Goal: Transaction & Acquisition: Subscribe to service/newsletter

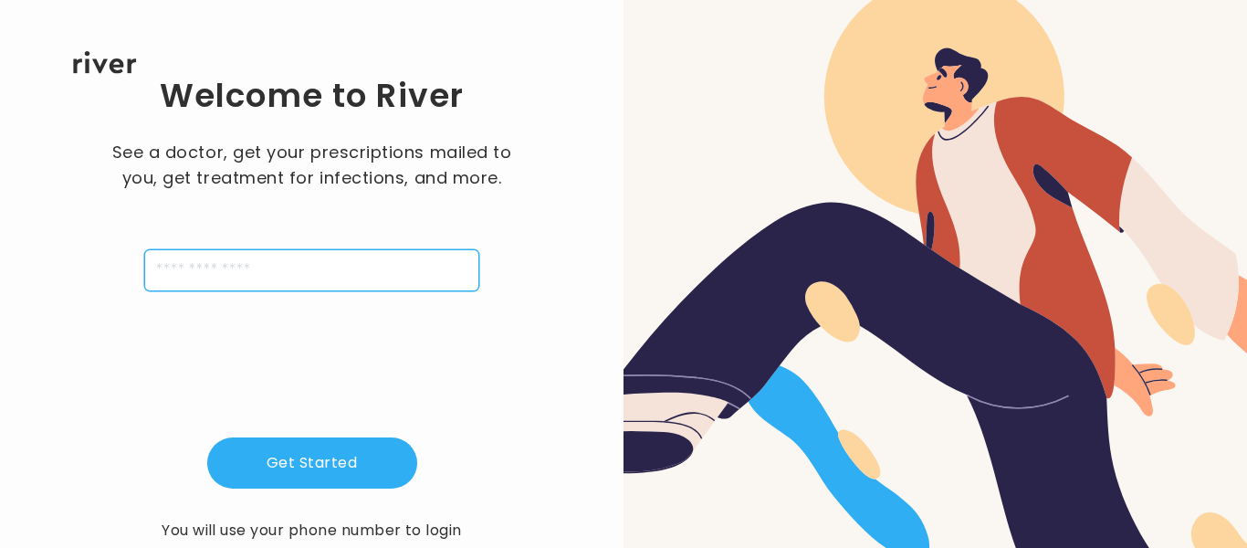
click at [326, 267] on input "tel" at bounding box center [311, 270] width 335 height 42
type input "**********"
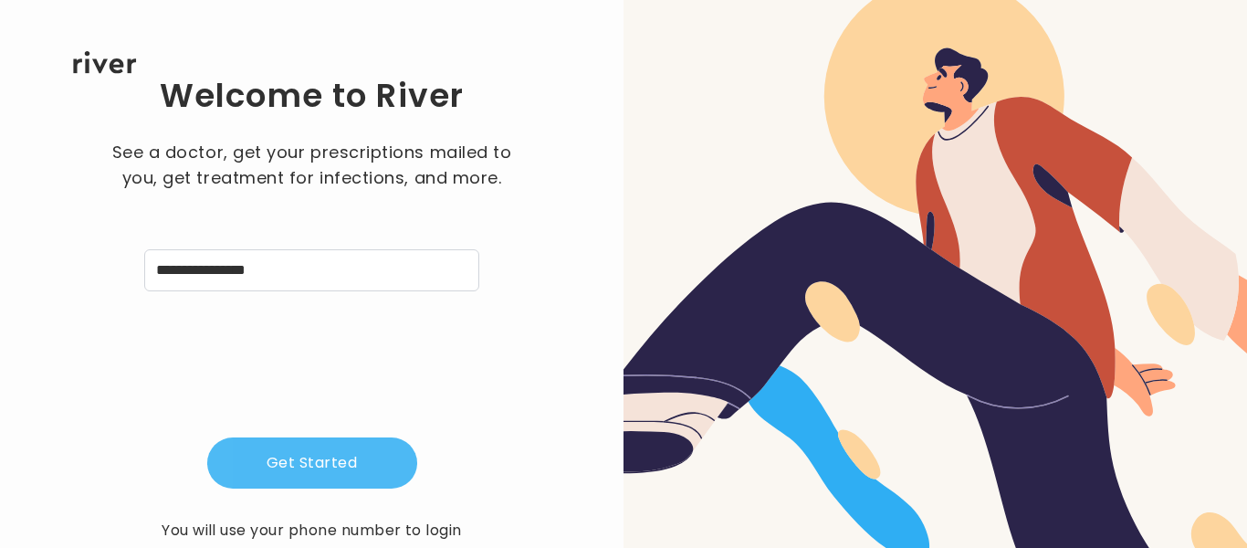
click at [301, 446] on button "Get Started" at bounding box center [312, 462] width 210 height 51
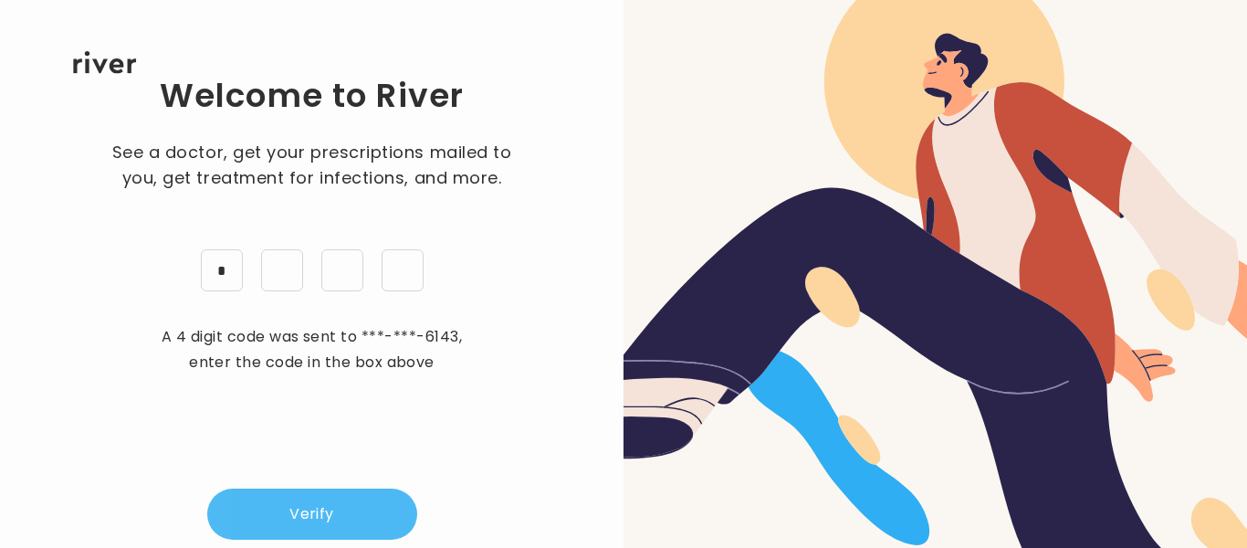
type input "*"
click at [286, 509] on button "Verify" at bounding box center [312, 513] width 210 height 51
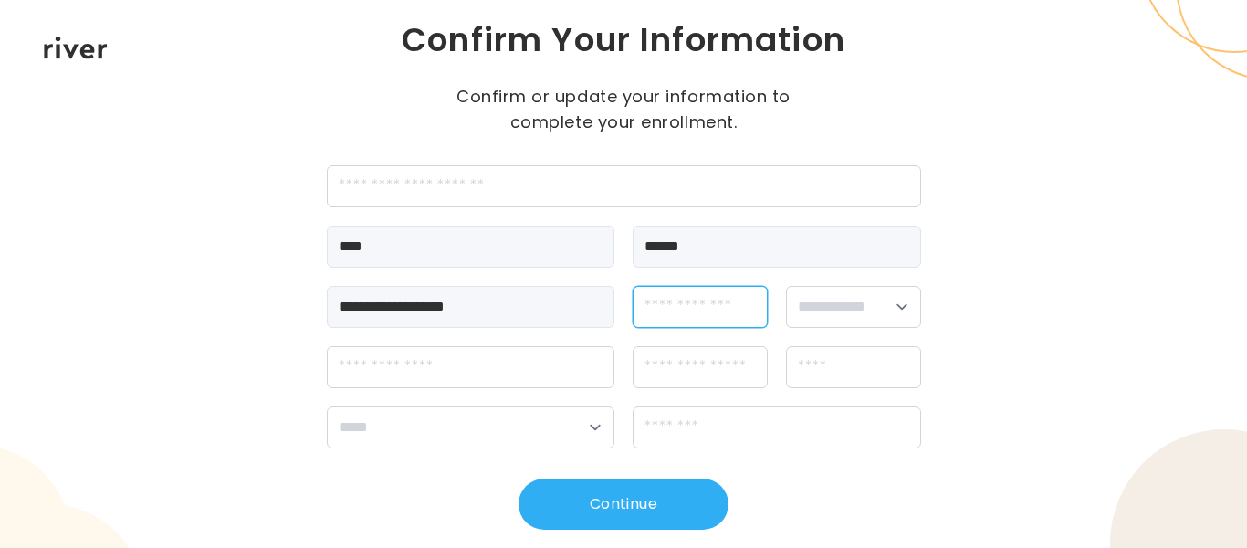
drag, startPoint x: 672, startPoint y: 324, endPoint x: 676, endPoint y: 311, distance: 13.3
click at [676, 311] on input "dateOfBirth" at bounding box center [700, 307] width 135 height 42
type input "**********"
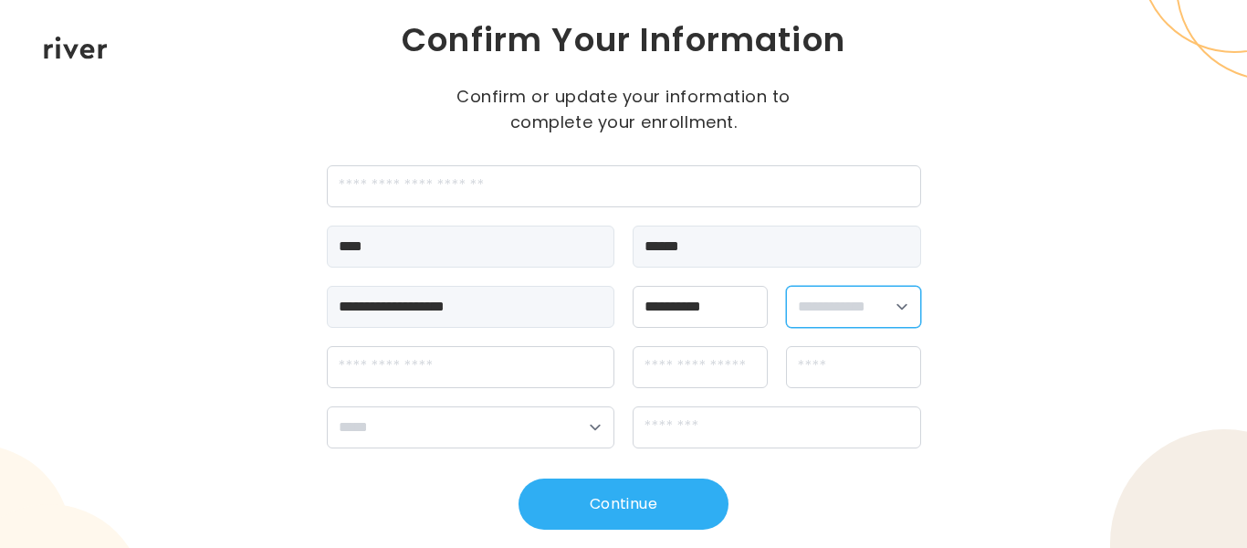
click at [900, 306] on select "**********" at bounding box center [853, 307] width 135 height 42
select select "******"
click at [786, 286] on select "**********" at bounding box center [853, 307] width 135 height 42
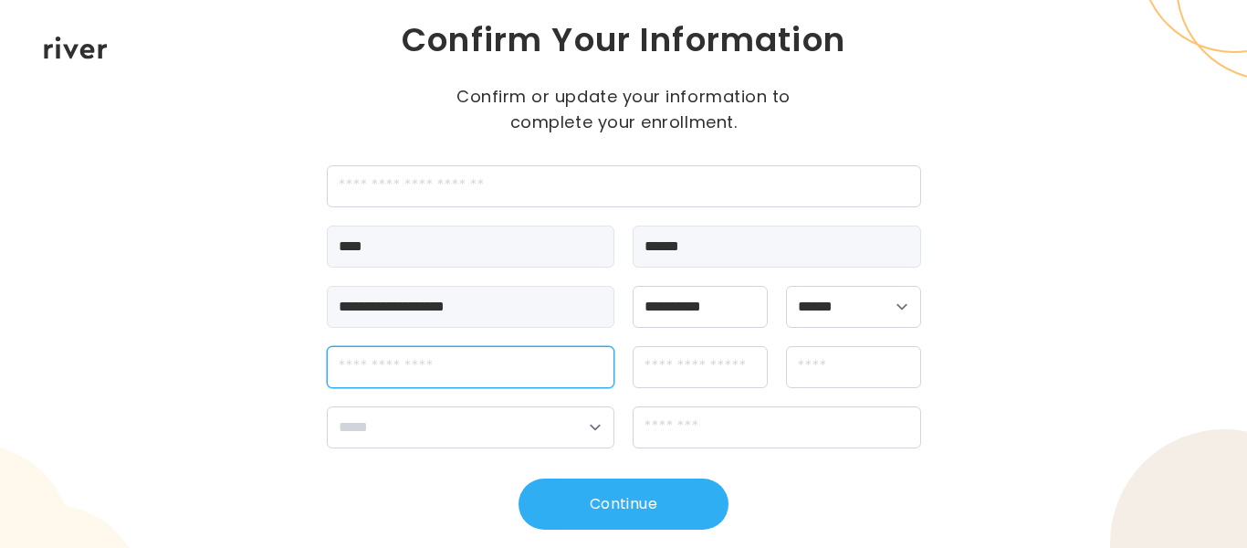
click at [403, 370] on input "streetAddress" at bounding box center [471, 367] width 289 height 42
type input "**********"
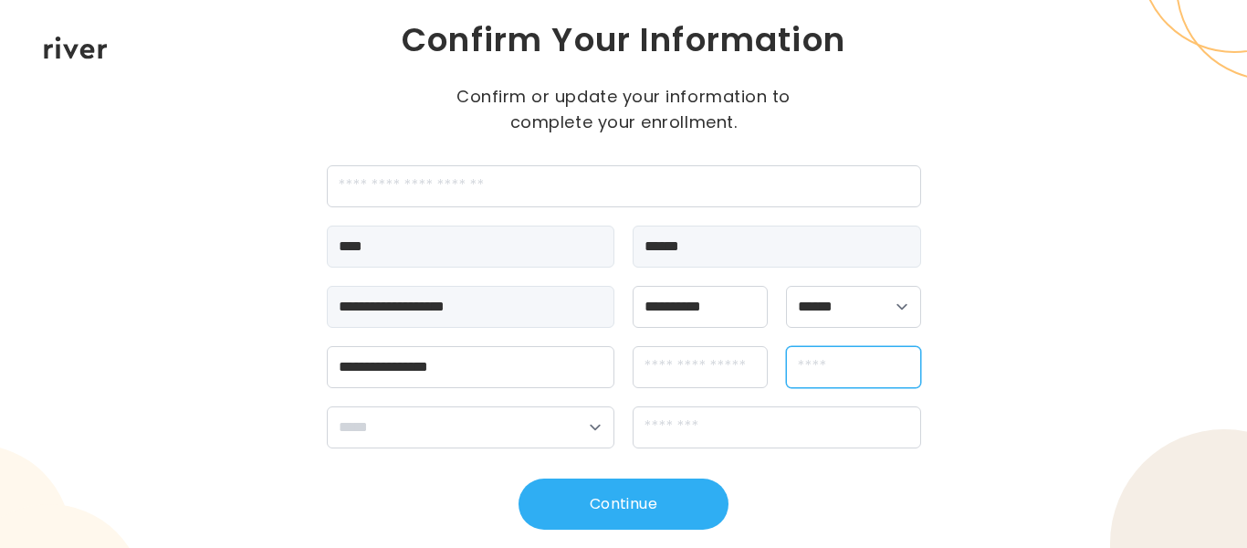
type input "****"
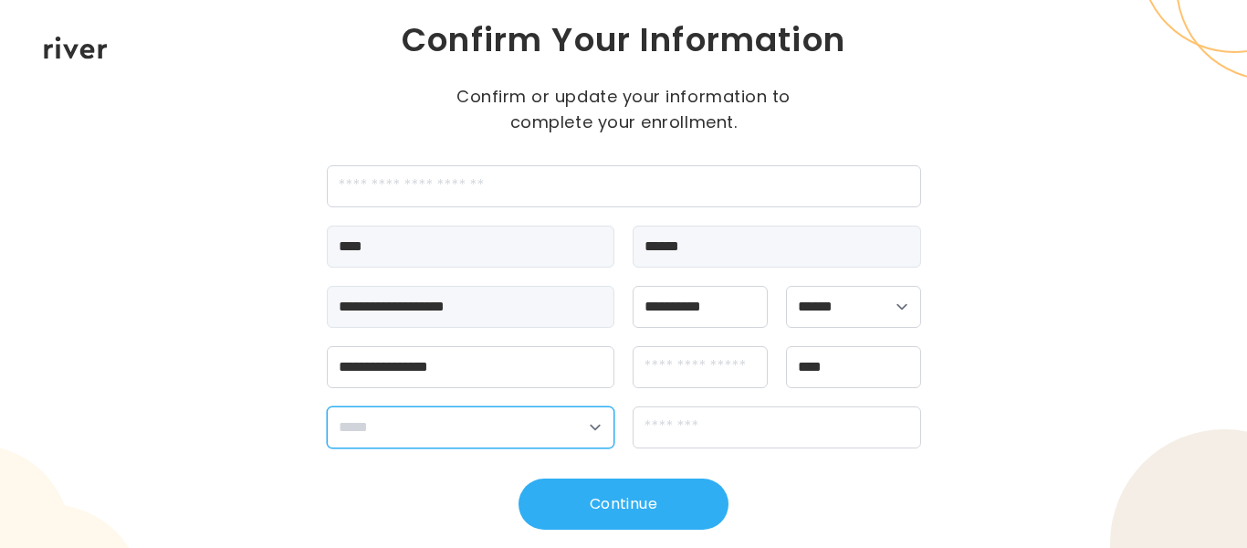
select select "**"
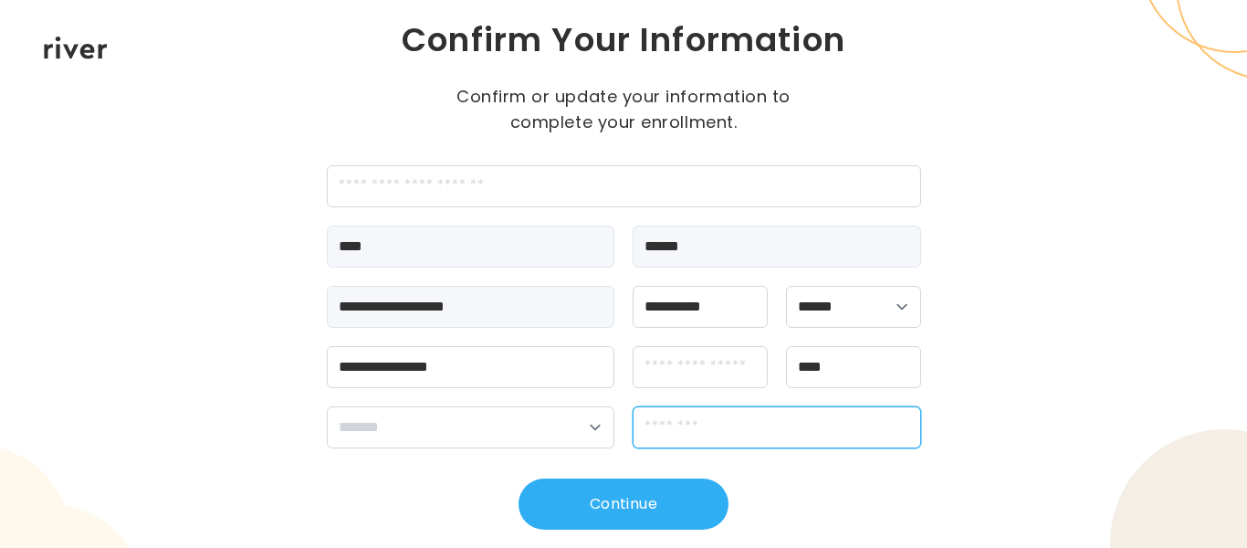
type input "*****"
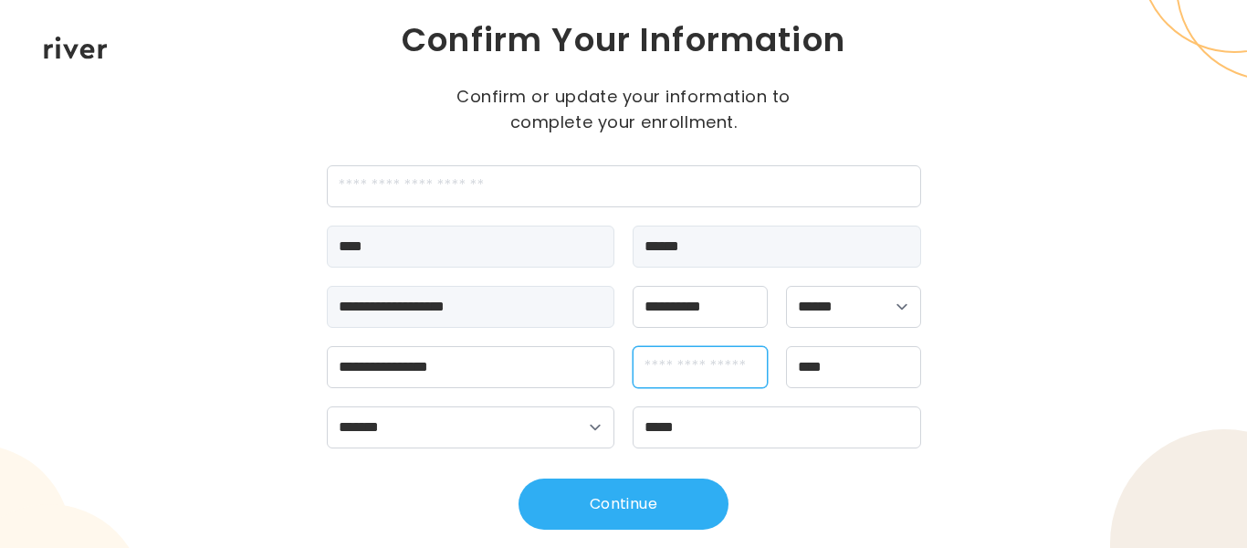
click at [675, 362] on input "apt" at bounding box center [700, 367] width 135 height 42
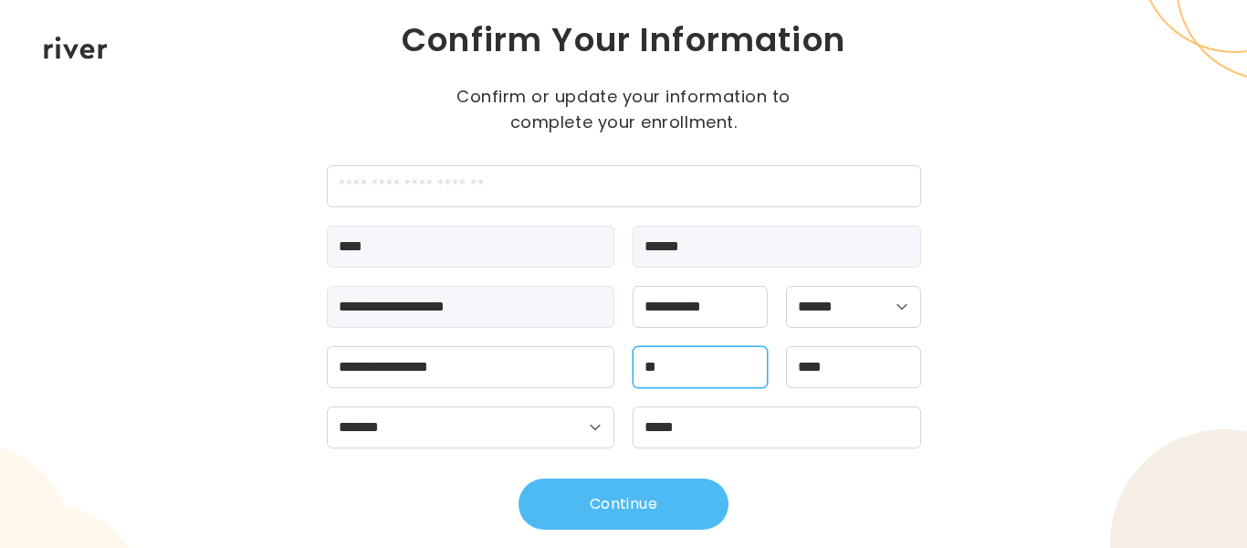
type input "**"
click at [625, 519] on button "Continue" at bounding box center [624, 503] width 210 height 51
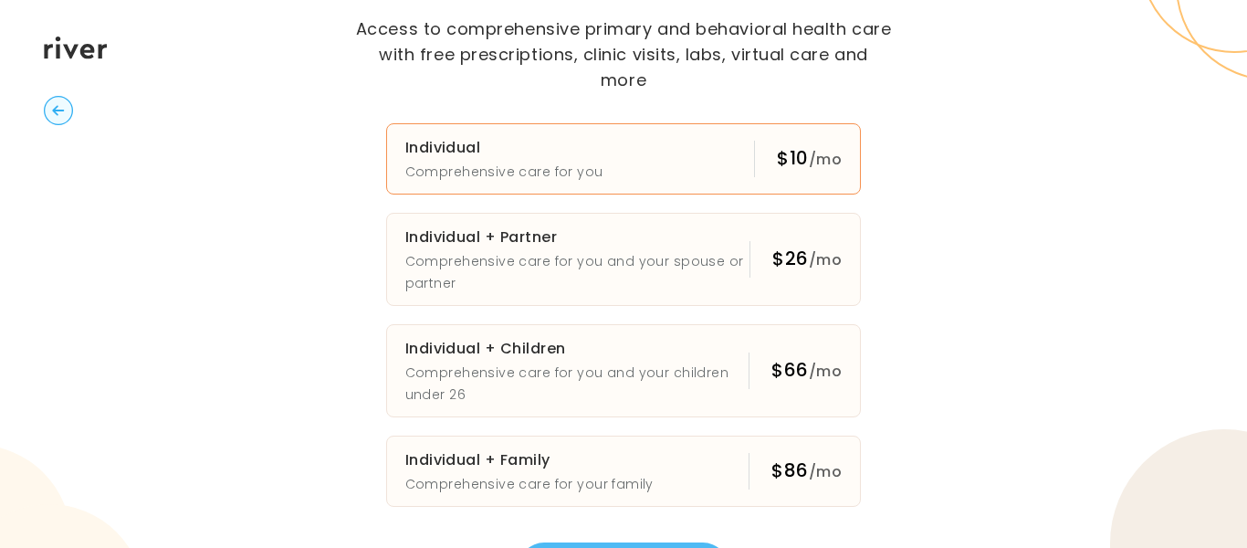
click at [641, 134] on button "Individual Comprehensive care for you $10 /mo" at bounding box center [624, 158] width 476 height 71
click at [1246, 538] on div at bounding box center [1224, 543] width 228 height 228
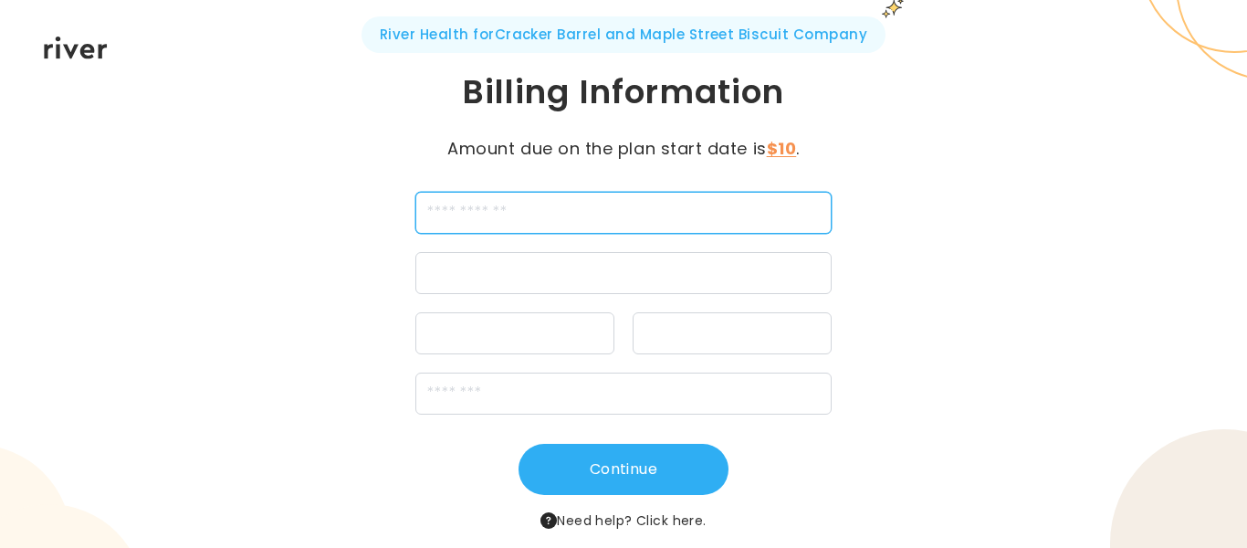
click at [492, 205] on input "cardName" at bounding box center [623, 213] width 416 height 42
type input "**********"
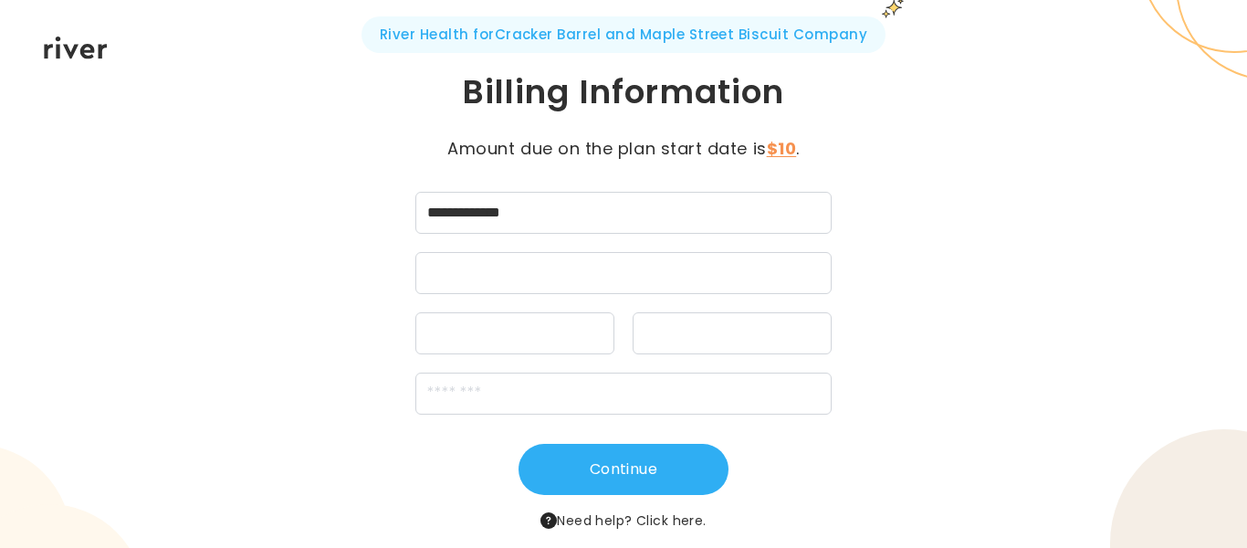
click at [489, 321] on div at bounding box center [514, 333] width 199 height 42
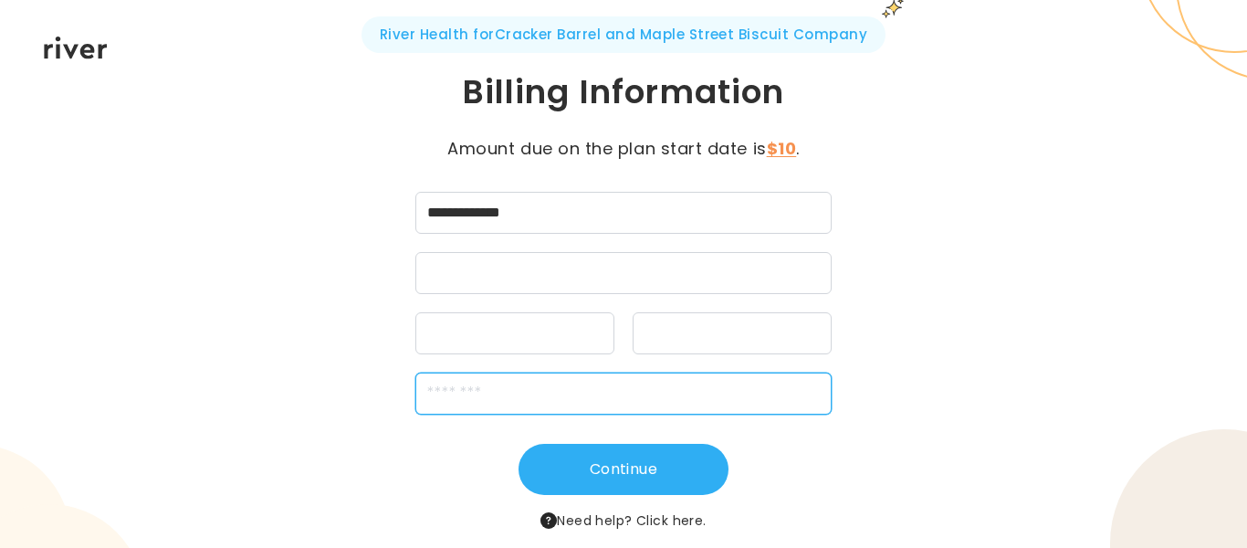
click at [508, 383] on input "zipCode" at bounding box center [623, 394] width 416 height 42
type input "*****"
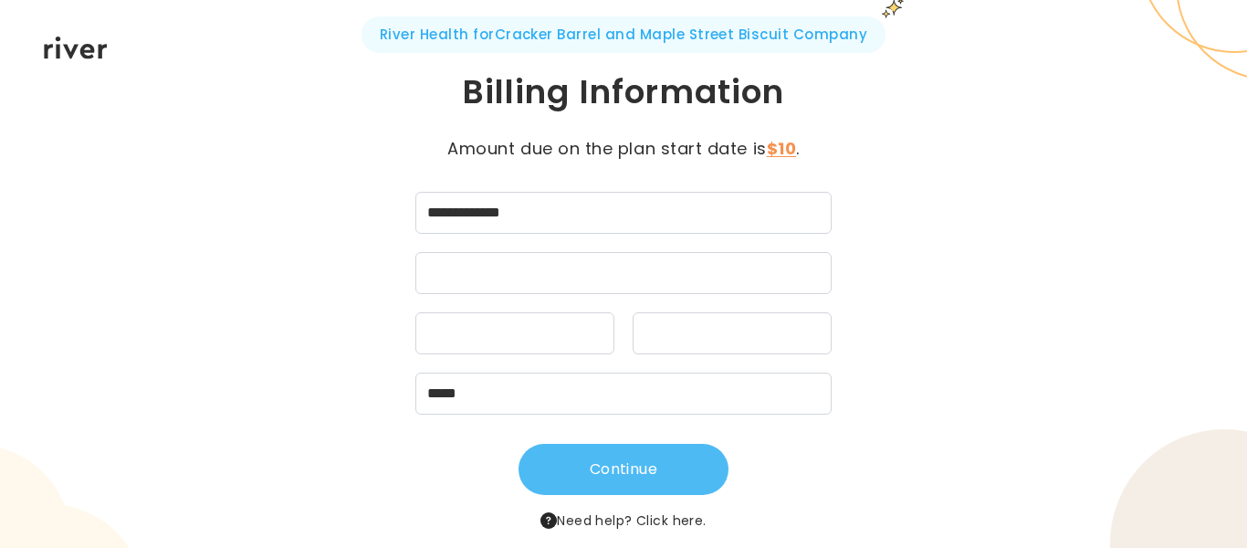
click at [597, 461] on button "Continue" at bounding box center [624, 469] width 210 height 51
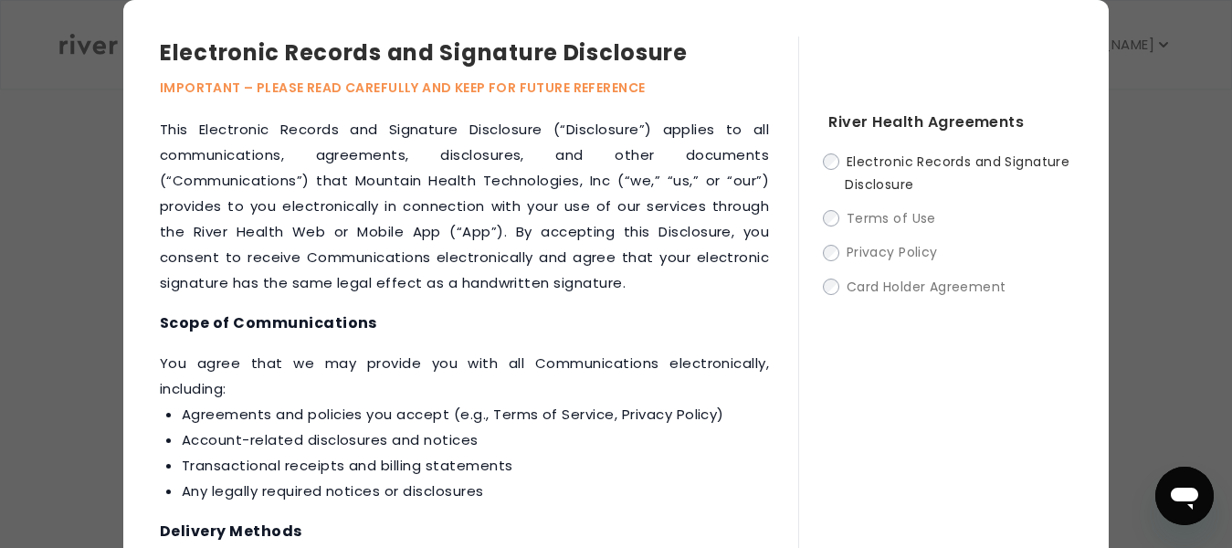
scroll to position [621, 0]
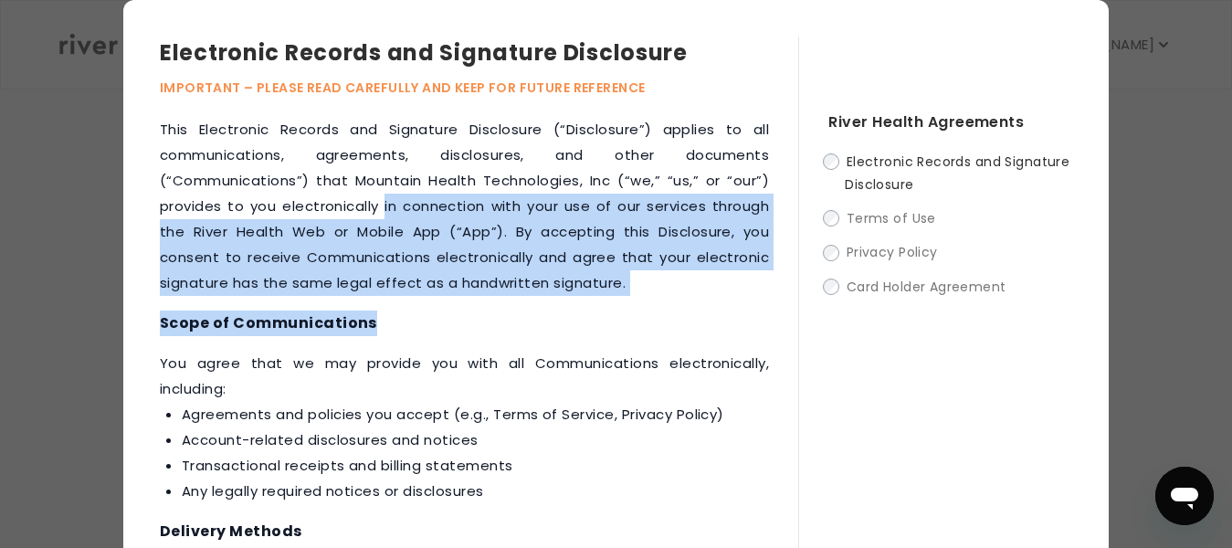
drag, startPoint x: 397, startPoint y: 213, endPoint x: 669, endPoint y: 324, distance: 294.0
click at [627, 329] on div "This Electronic Records and Signature Disclosure (“Disclosure”) applies to all …" at bounding box center [479, 373] width 638 height 513
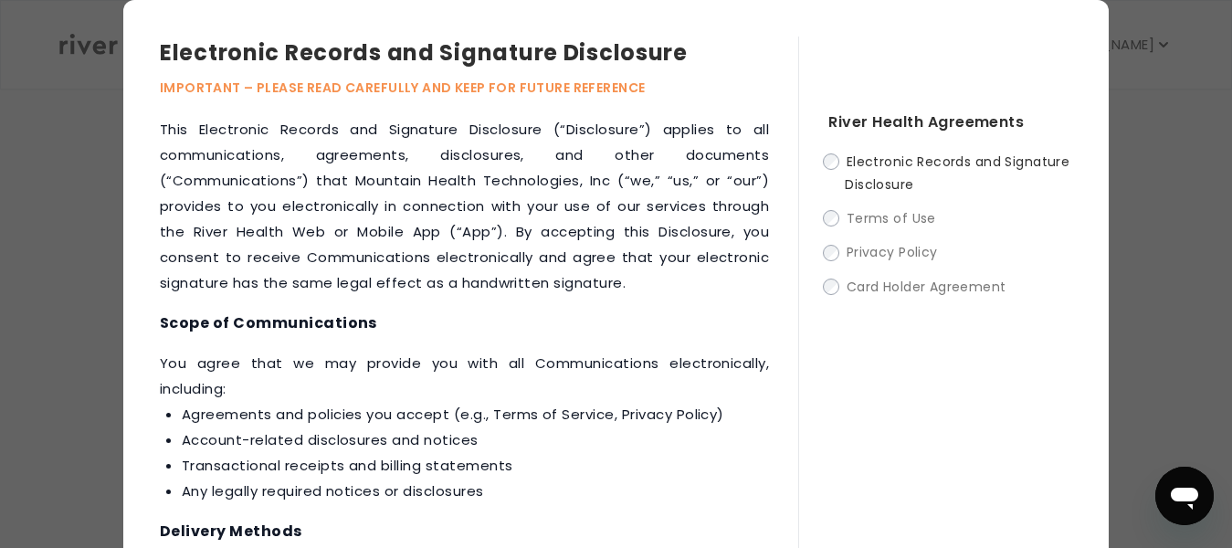
drag, startPoint x: 890, startPoint y: 367, endPoint x: 929, endPoint y: 370, distance: 38.4
click at [906, 367] on div "River Health Agreements Electronic Records and Signature Disclosure Terms of Us…" at bounding box center [935, 334] width 274 height 594
click at [701, 453] on li "Account-related disclosures and notices" at bounding box center [475, 440] width 587 height 26
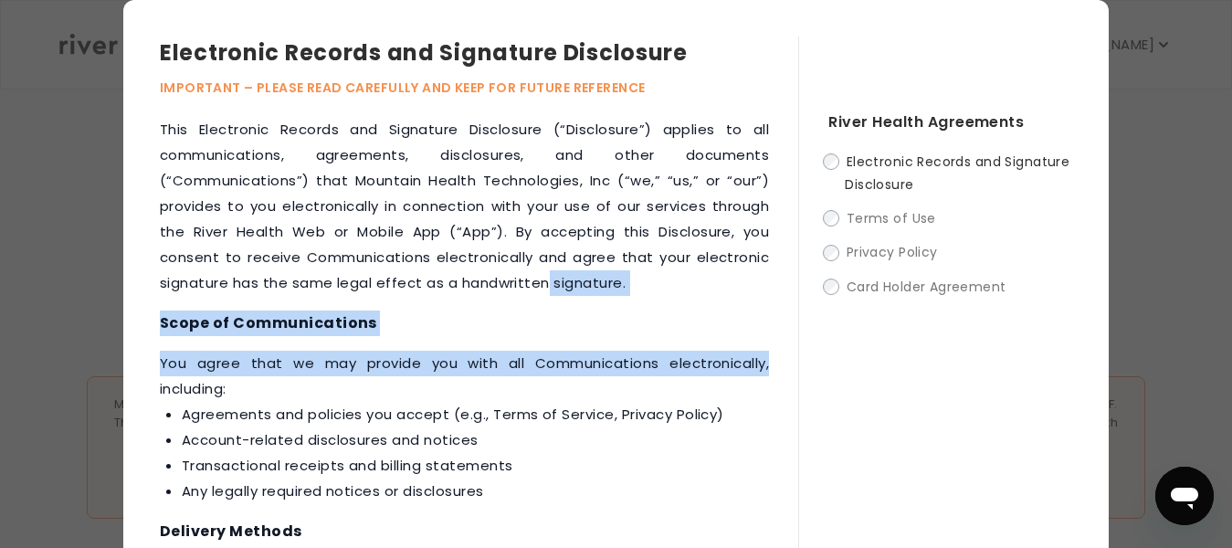
drag, startPoint x: 772, startPoint y: 281, endPoint x: 770, endPoint y: 392, distance: 110.5
click at [770, 392] on div "This Electronic Records and Signature Disclosure (“Disclosure”) applies to all …" at bounding box center [479, 373] width 638 height 513
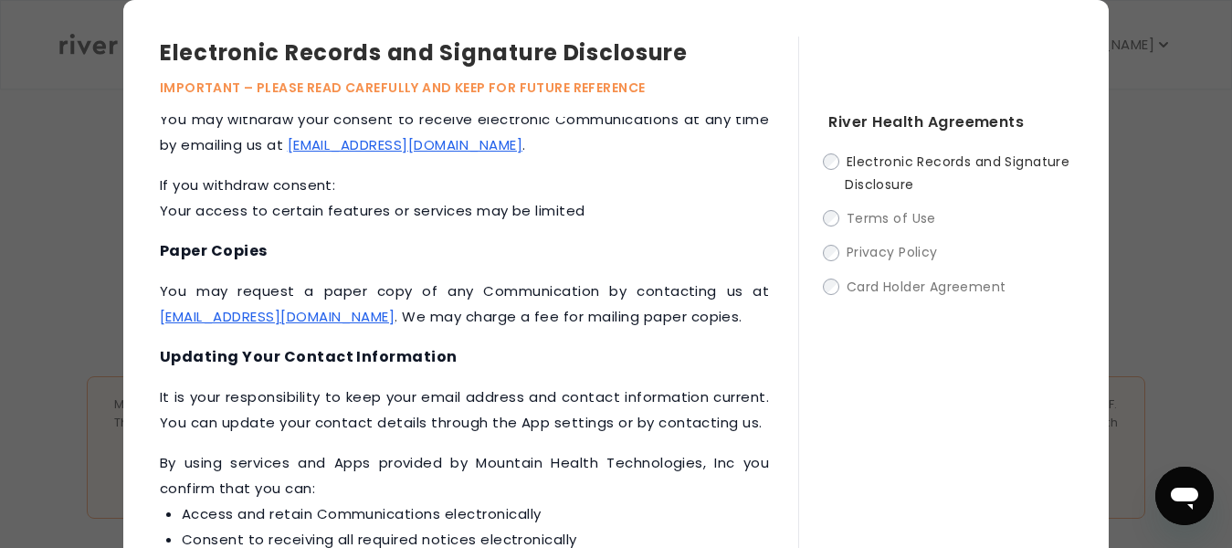
scroll to position [951, 0]
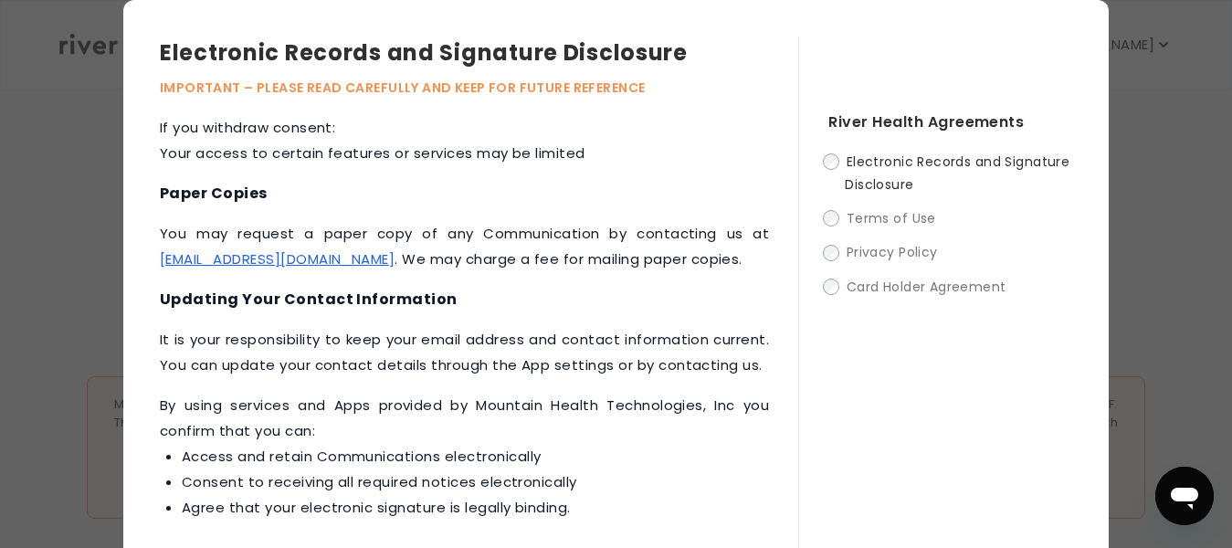
click at [1196, 462] on div "Electronic Records and Signature Disclosure IMPORTANT – PLEASE READ CAREFULLY A…" at bounding box center [616, 329] width 1232 height 659
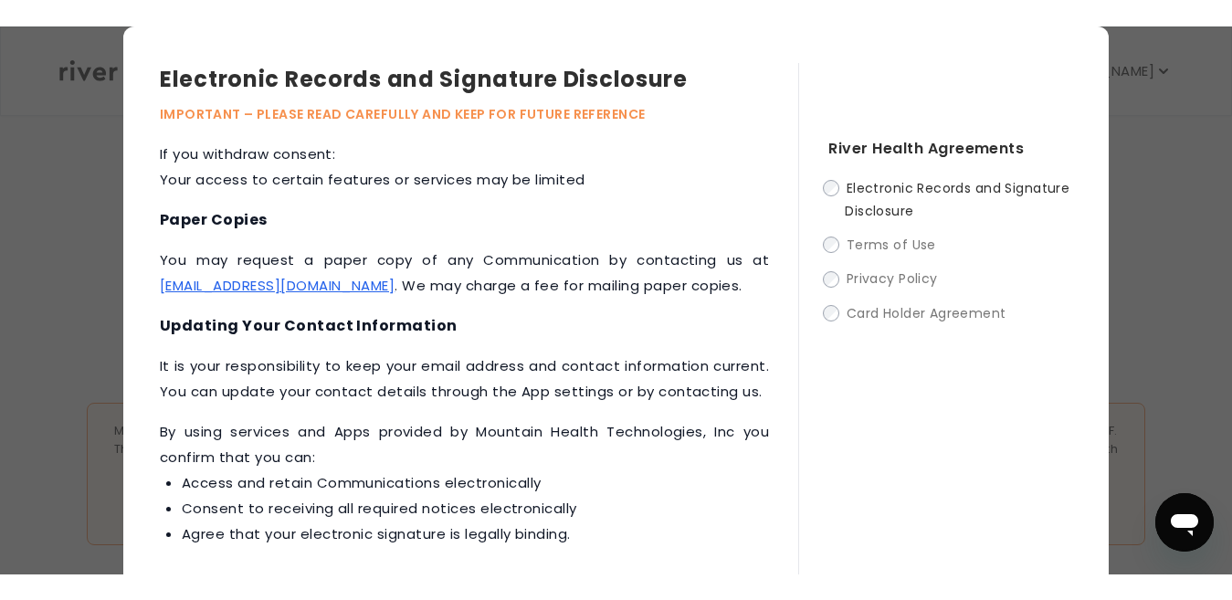
scroll to position [800, 0]
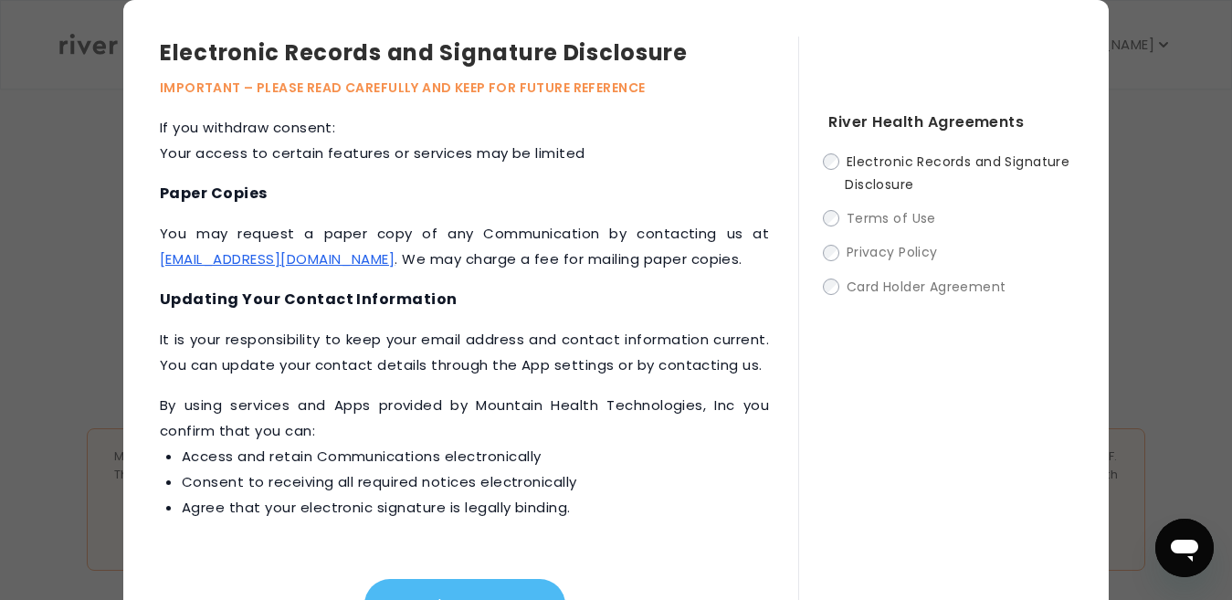
click at [430, 547] on button "I agree" at bounding box center [464, 604] width 201 height 51
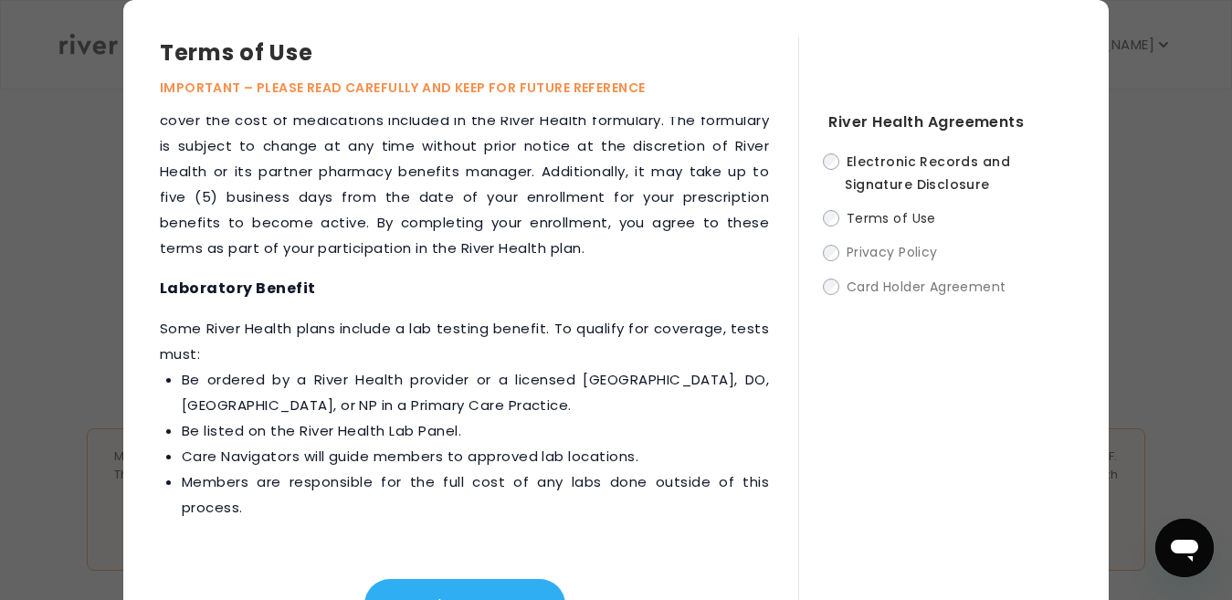
scroll to position [2734, 0]
click at [436, 547] on button "I agree" at bounding box center [464, 604] width 201 height 51
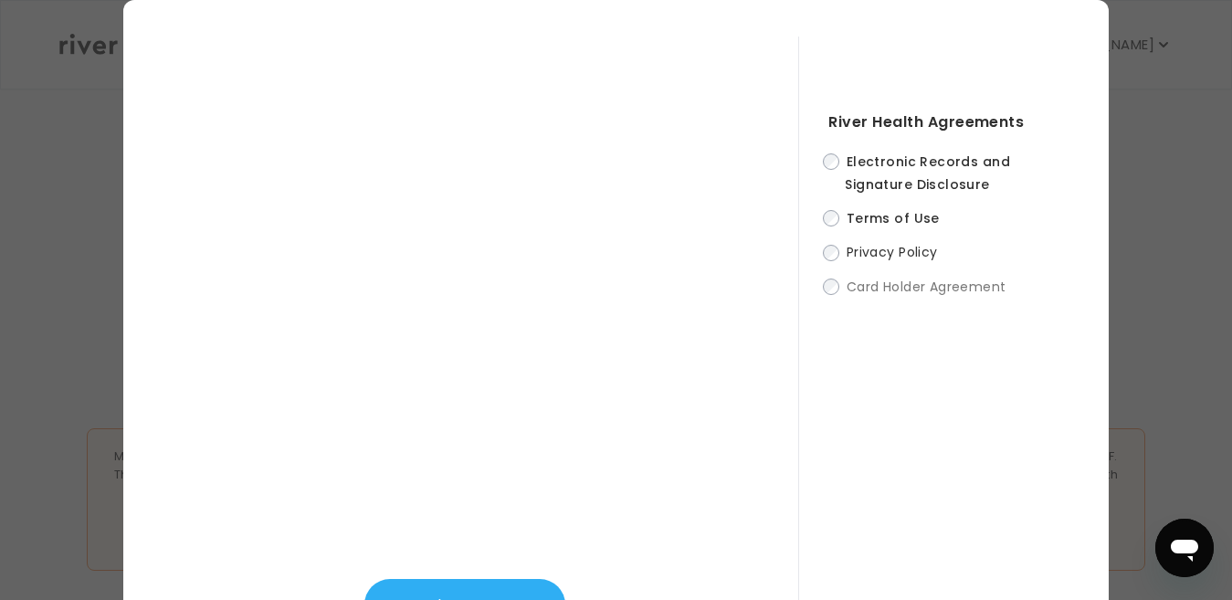
click at [471, 547] on div "I agree" at bounding box center [464, 590] width 609 height 80
click at [450, 547] on button "I agree" at bounding box center [464, 604] width 201 height 51
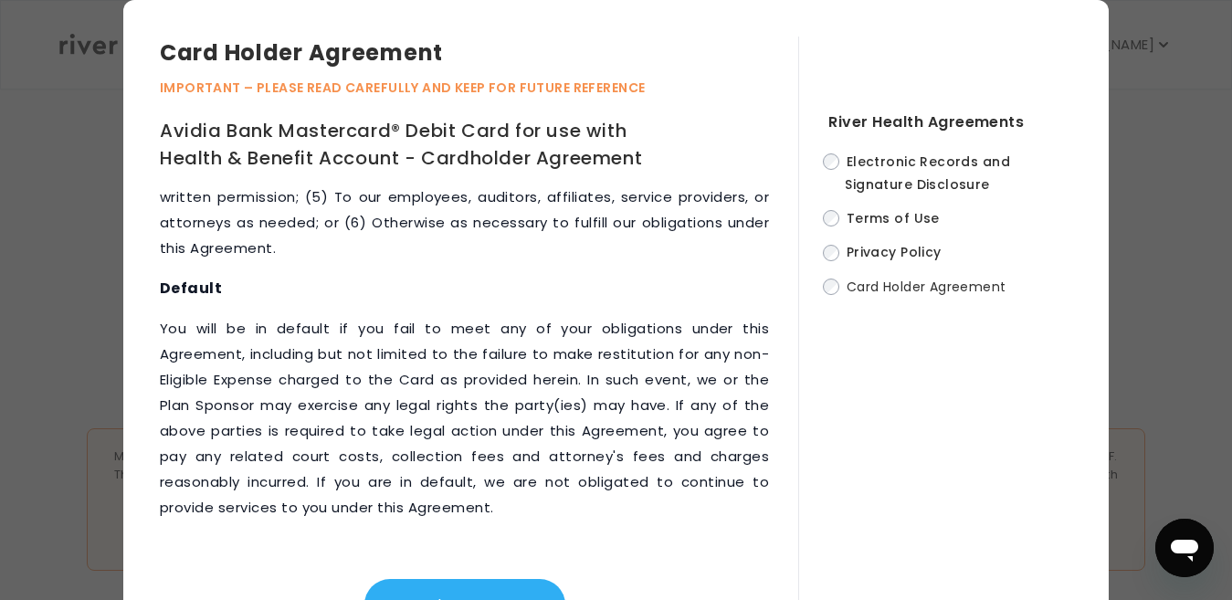
scroll to position [10495, 0]
click at [484, 547] on button "I agree" at bounding box center [464, 604] width 201 height 51
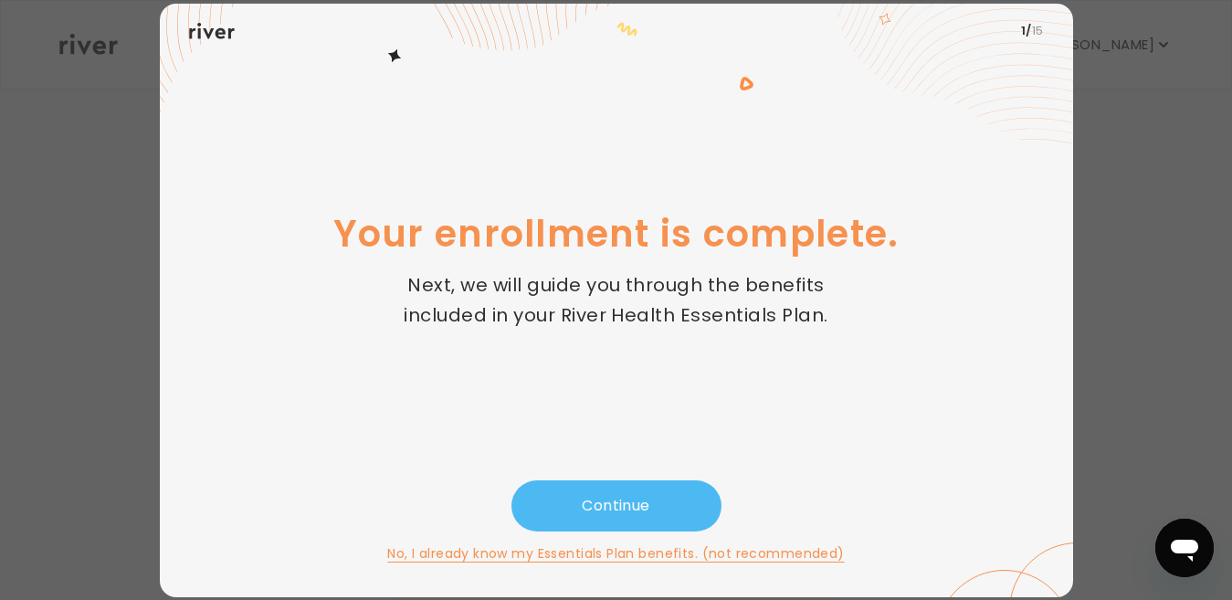
click at [595, 501] on button "Continue" at bounding box center [616, 505] width 210 height 51
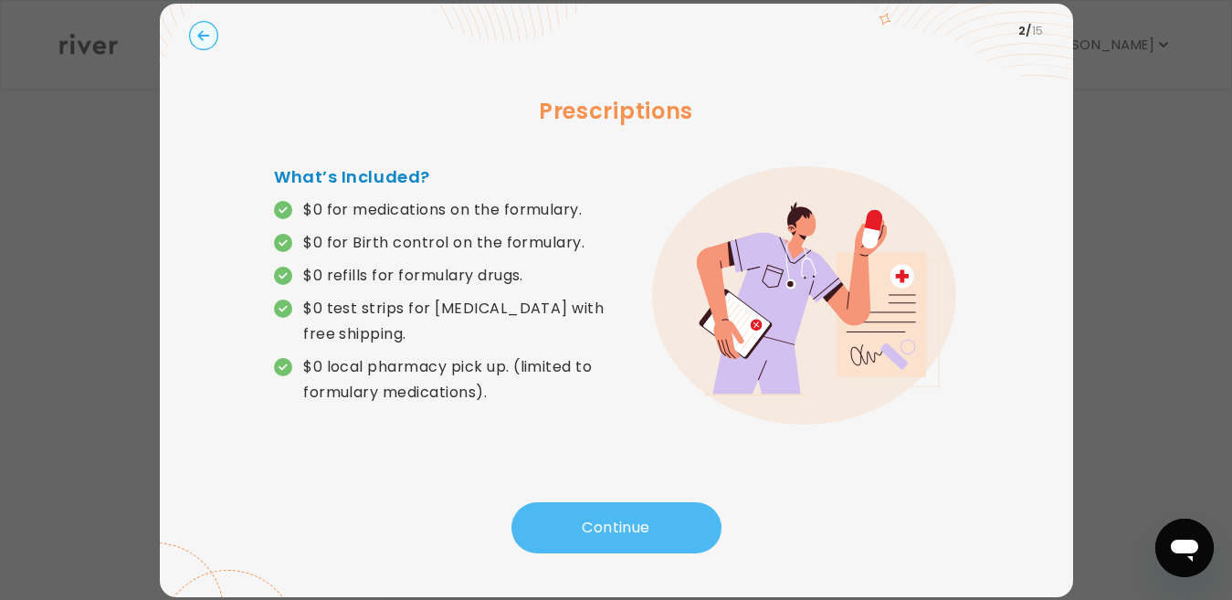
click at [591, 529] on button "Continue" at bounding box center [616, 527] width 210 height 51
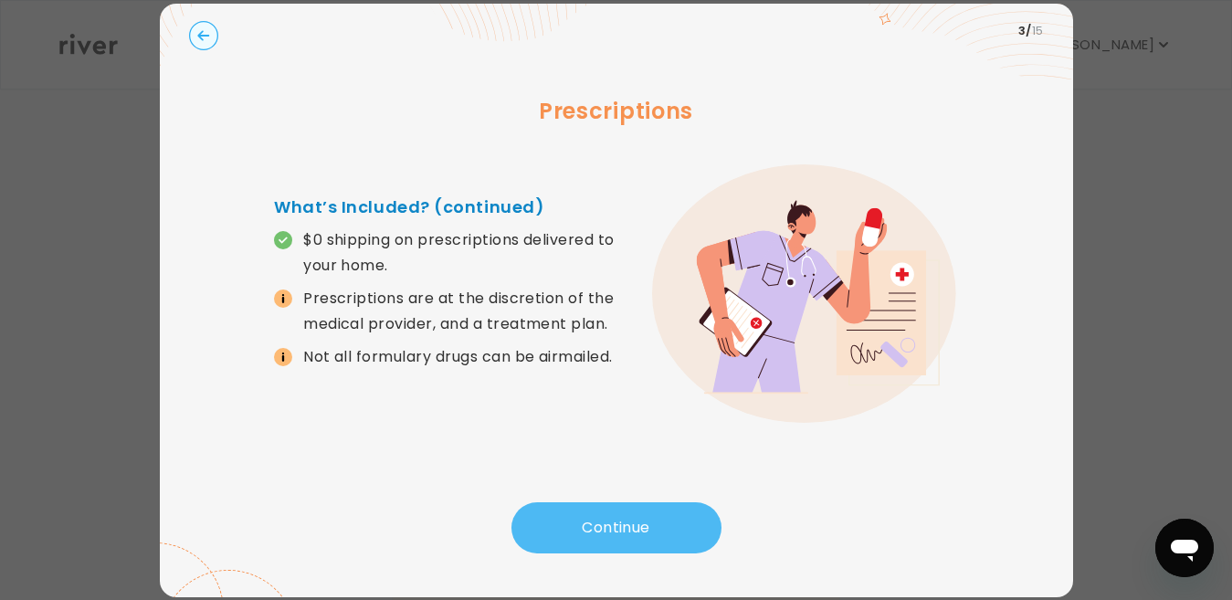
click at [591, 529] on button "Continue" at bounding box center [616, 527] width 210 height 51
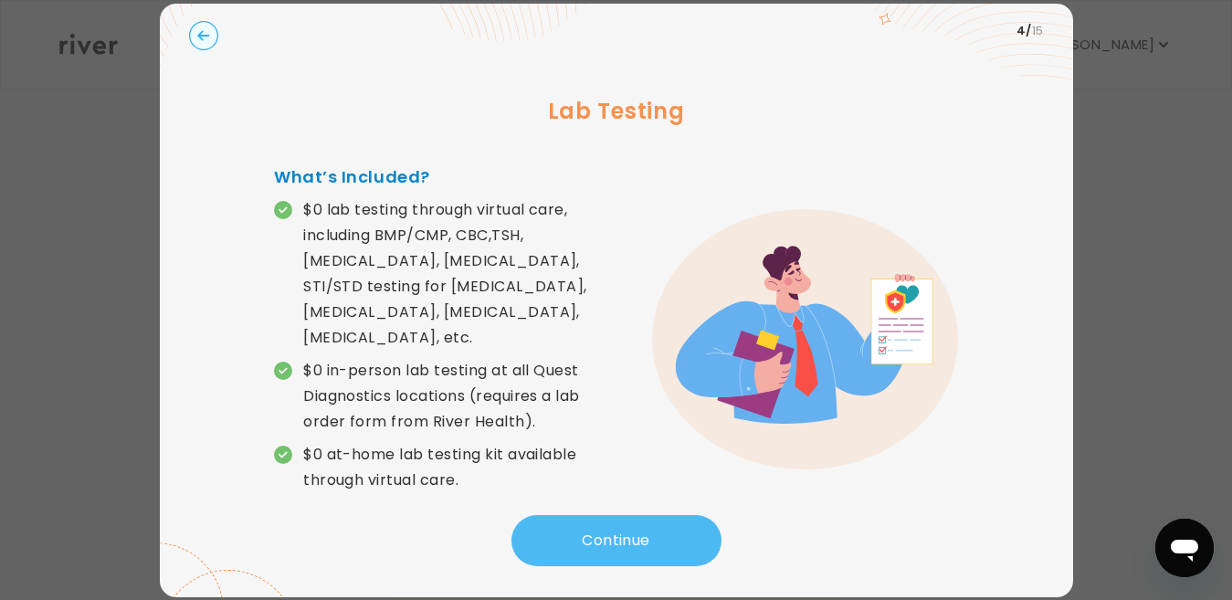
click at [591, 529] on button "Continue" at bounding box center [616, 540] width 210 height 51
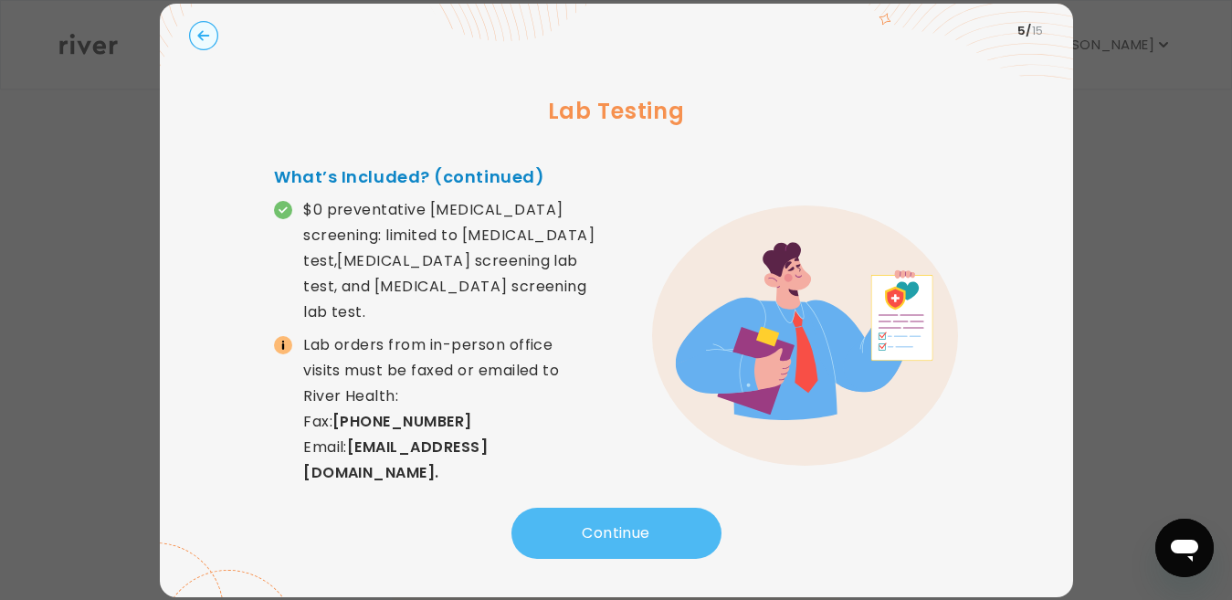
click at [591, 529] on button "Continue" at bounding box center [616, 533] width 210 height 51
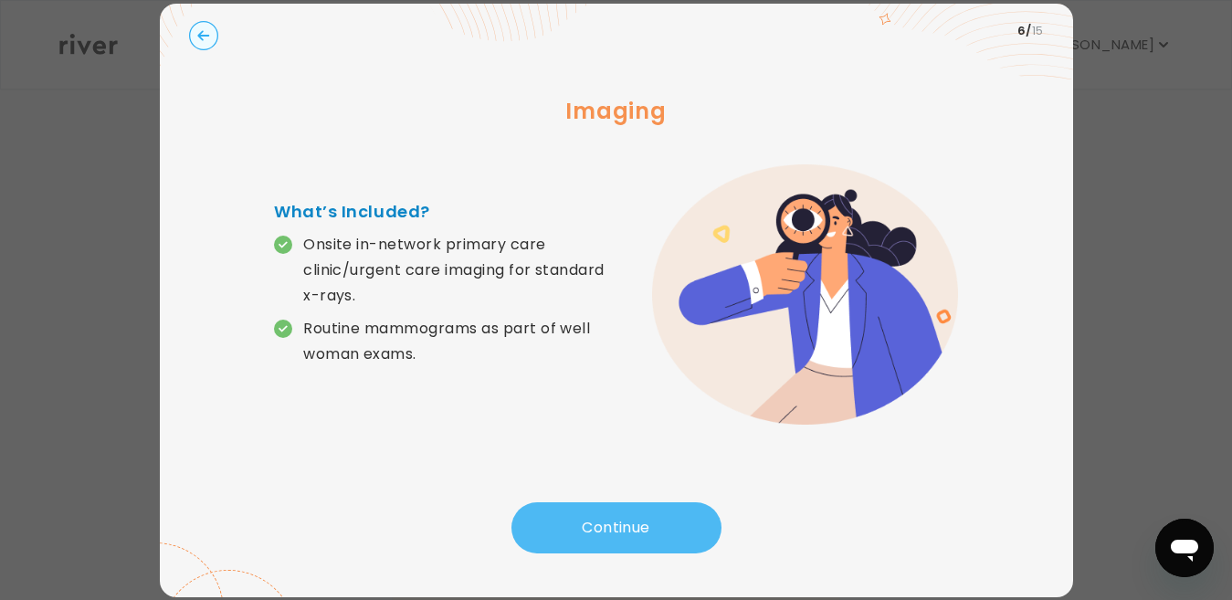
click at [591, 529] on button "Continue" at bounding box center [616, 527] width 210 height 51
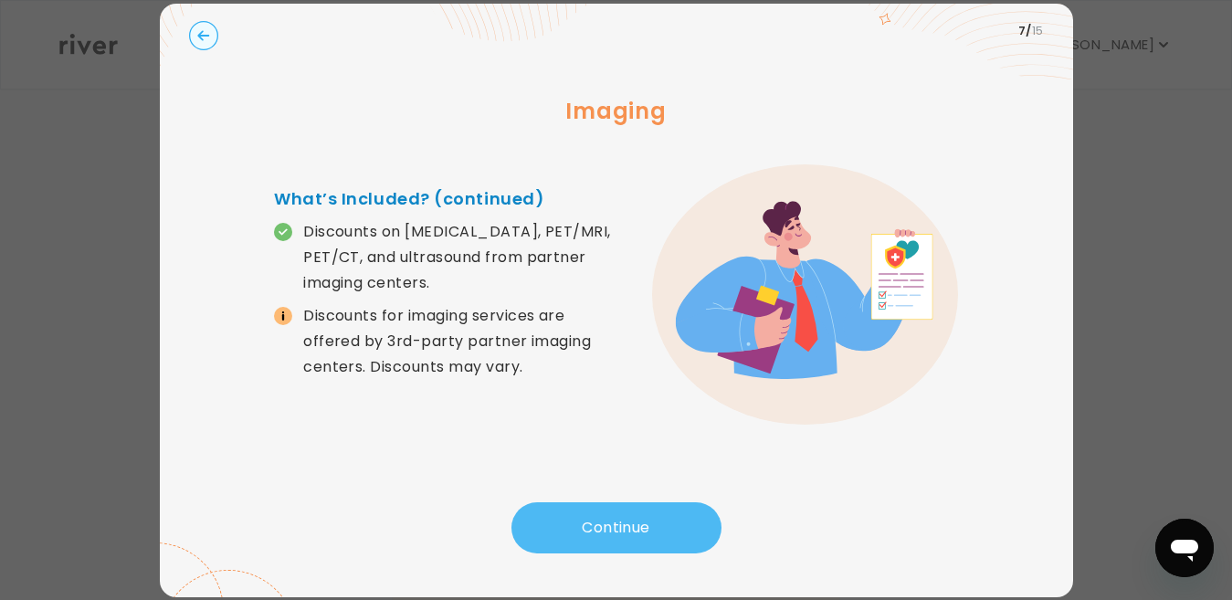
click at [591, 529] on button "Continue" at bounding box center [616, 527] width 210 height 51
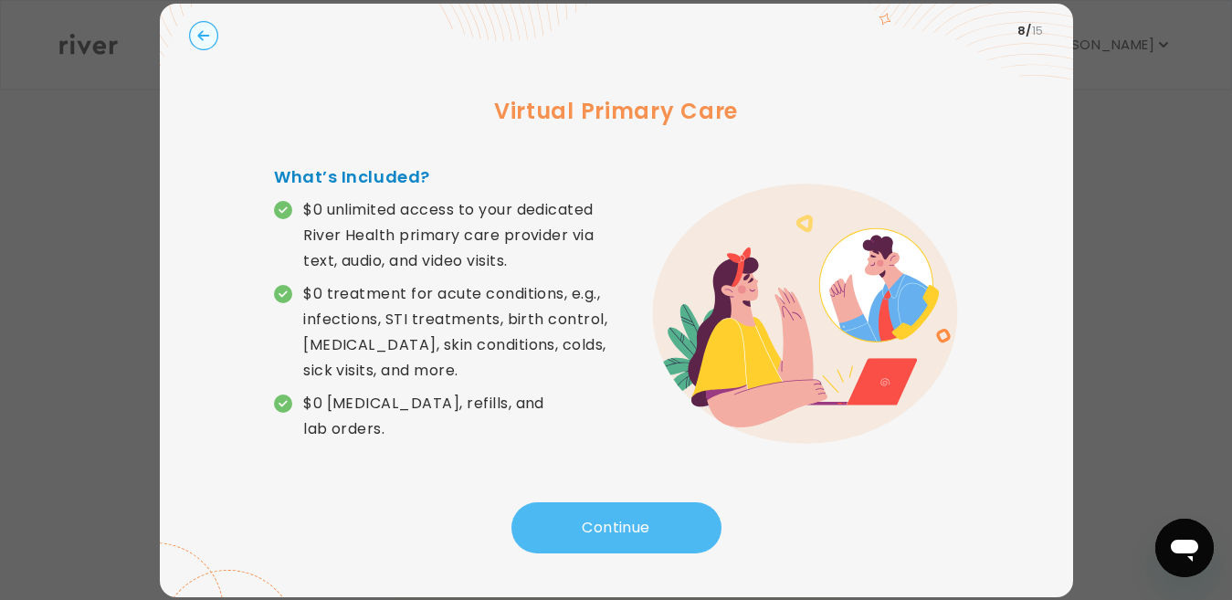
click at [591, 529] on button "Continue" at bounding box center [616, 527] width 210 height 51
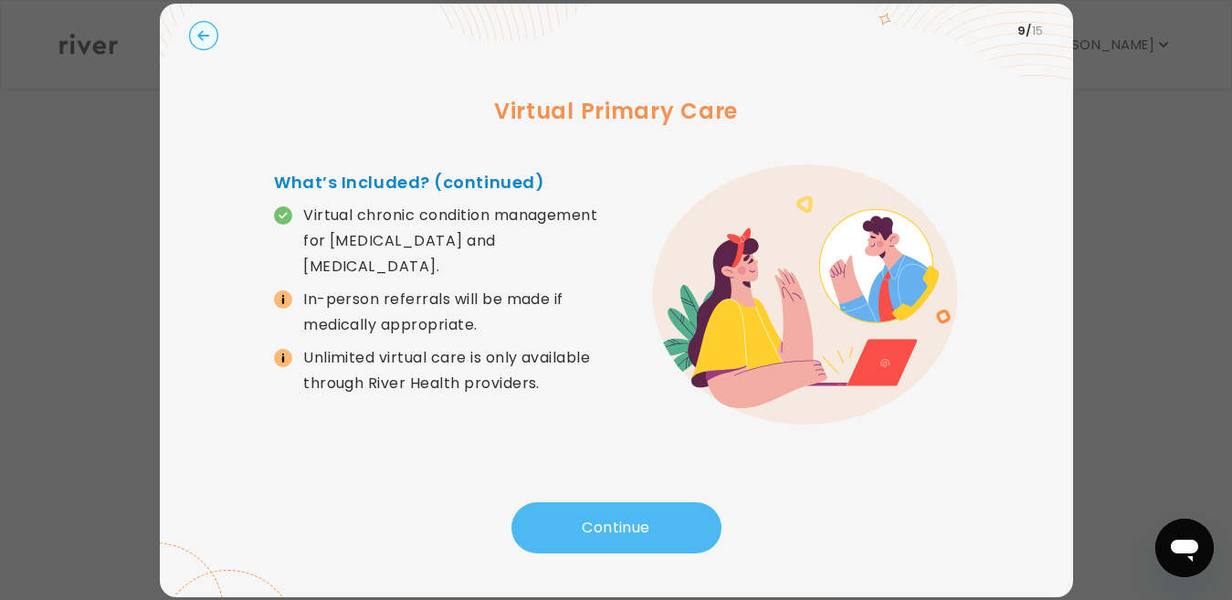
click at [591, 529] on button "Continue" at bounding box center [616, 527] width 210 height 51
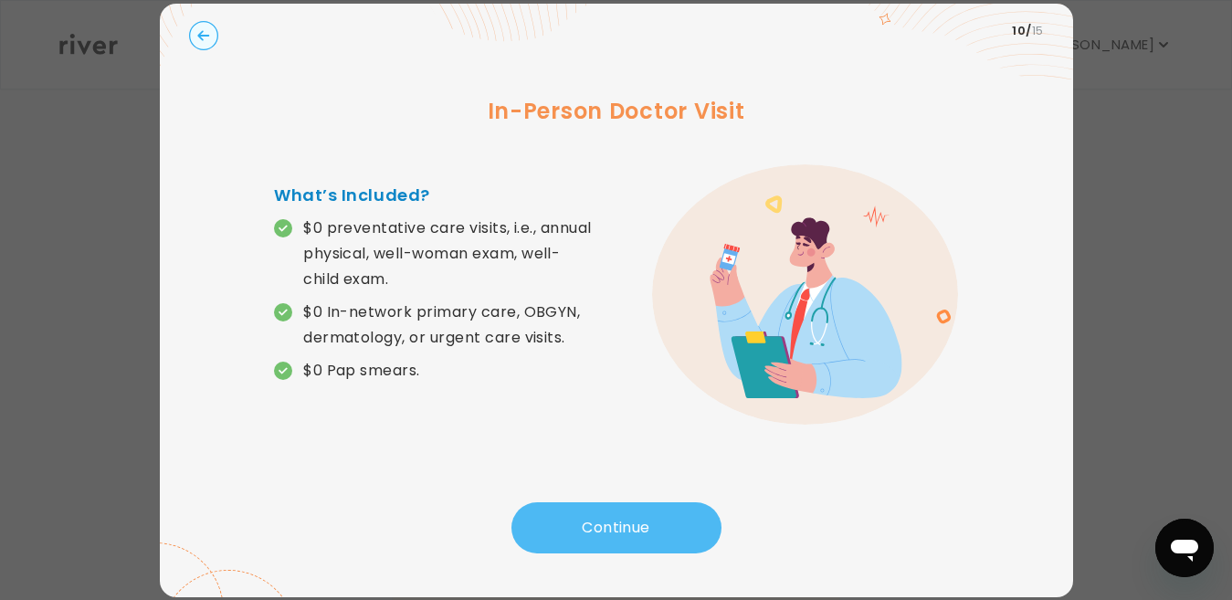
click at [591, 529] on button "Continue" at bounding box center [616, 527] width 210 height 51
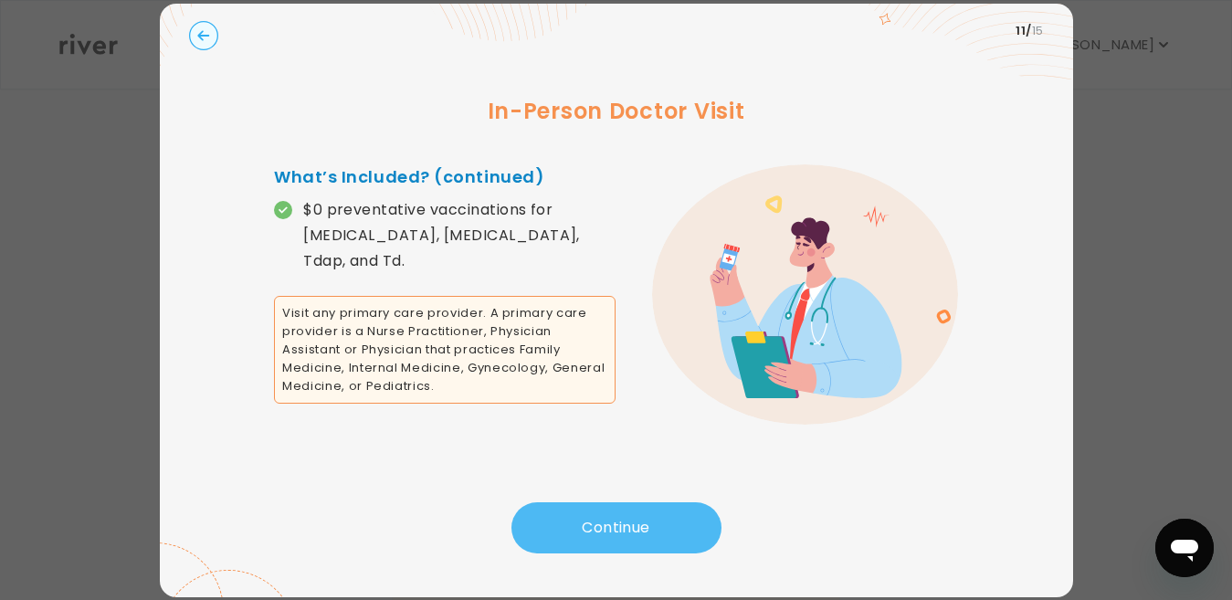
click at [591, 529] on button "Continue" at bounding box center [616, 527] width 210 height 51
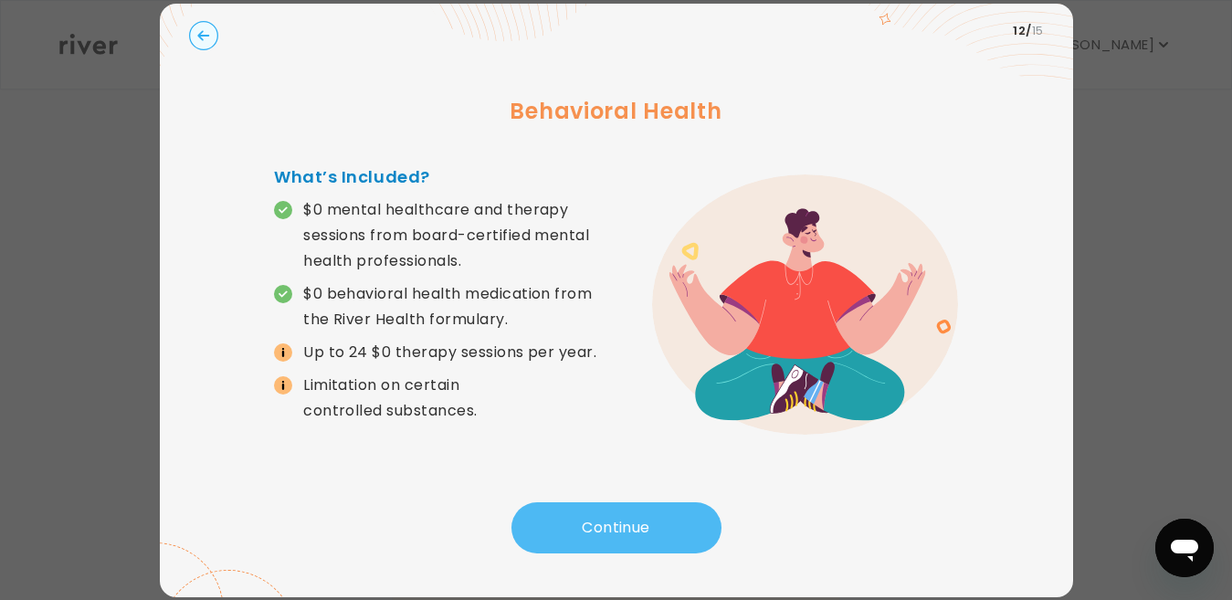
click at [591, 529] on button "Continue" at bounding box center [616, 527] width 210 height 51
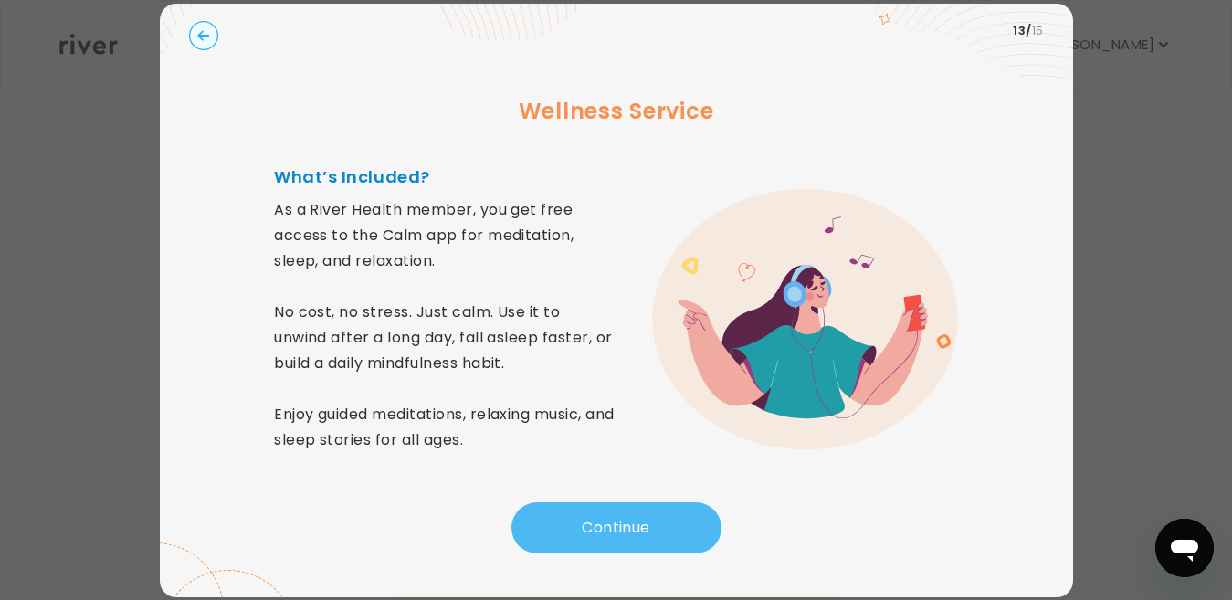
click at [591, 529] on button "Continue" at bounding box center [616, 527] width 210 height 51
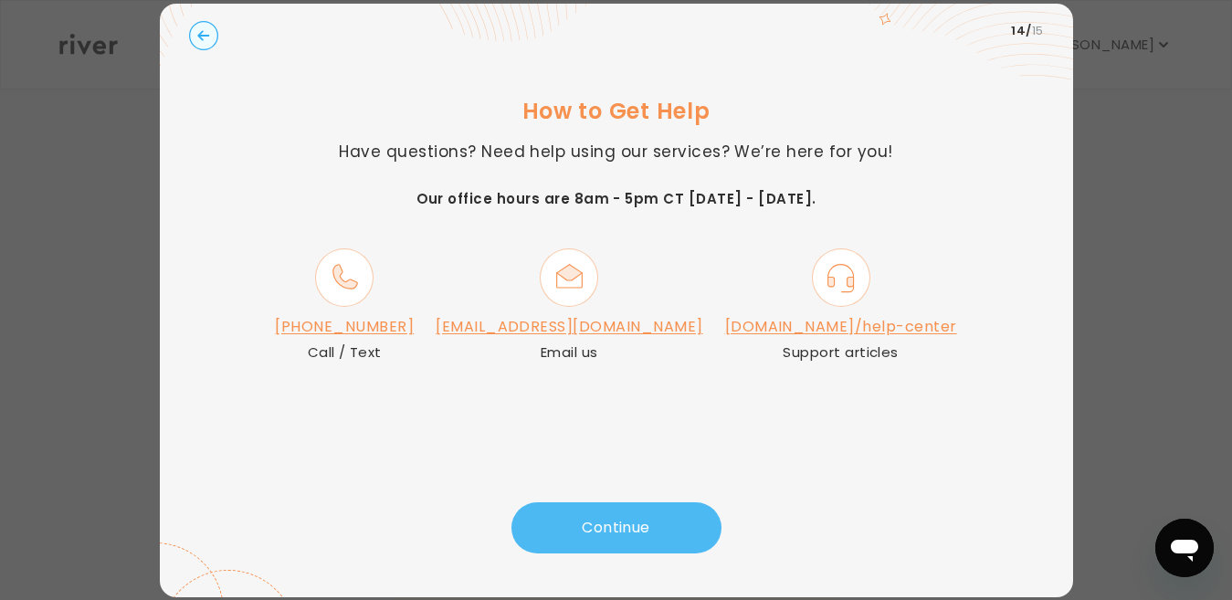
click at [591, 529] on button "Continue" at bounding box center [616, 527] width 210 height 51
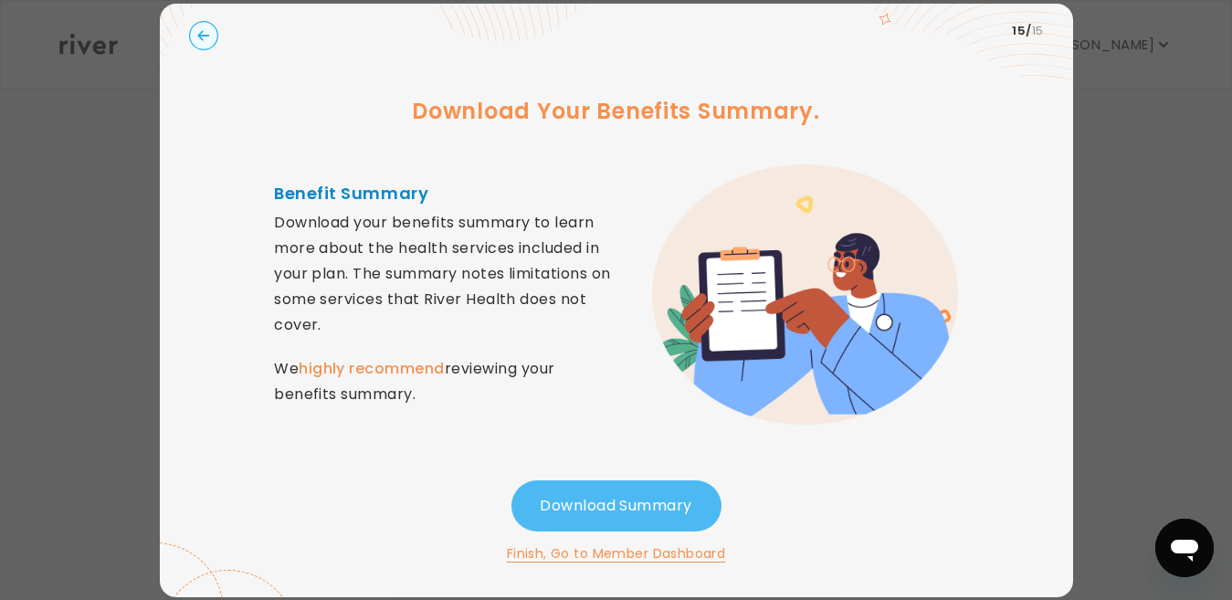
click at [590, 504] on button "Download Summary" at bounding box center [616, 505] width 210 height 51
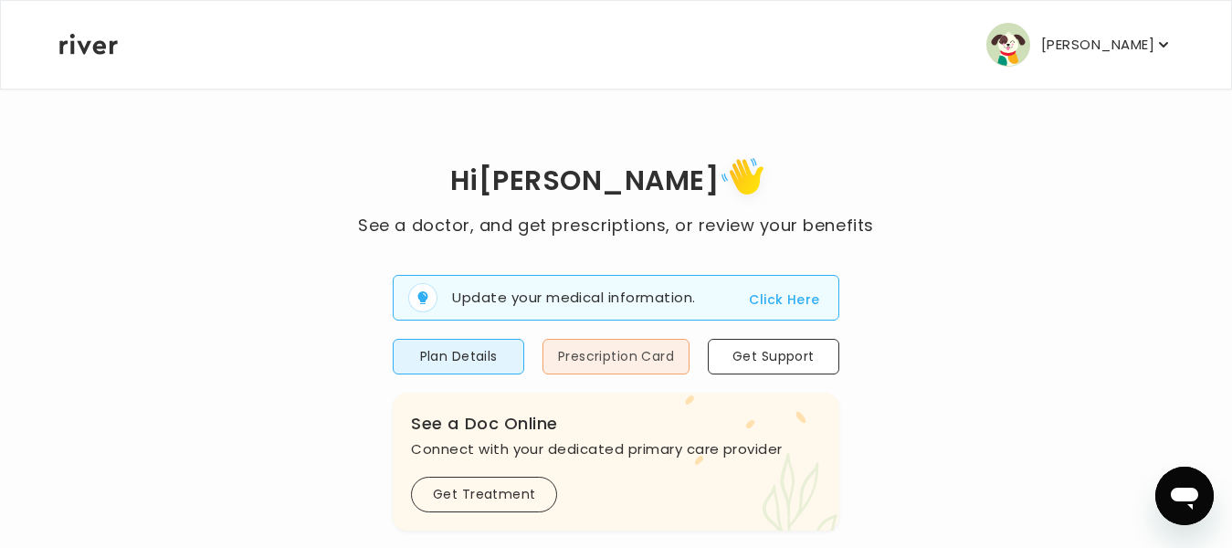
click at [625, 357] on button "Prescription Card" at bounding box center [615, 357] width 147 height 36
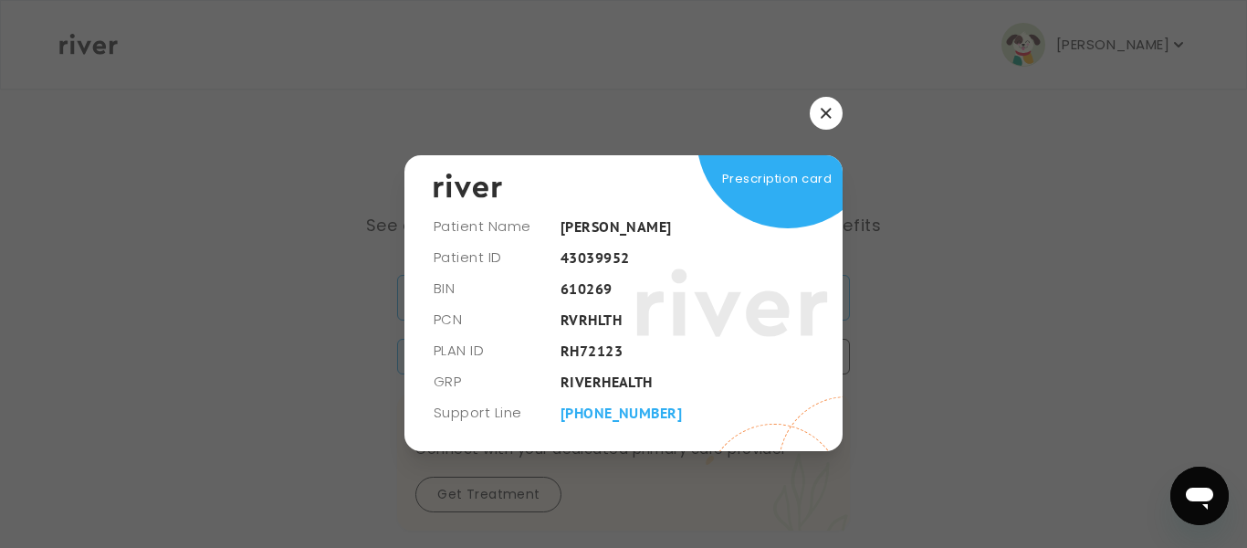
click at [828, 104] on button "button" at bounding box center [826, 113] width 33 height 33
